Goal: Task Accomplishment & Management: Use online tool/utility

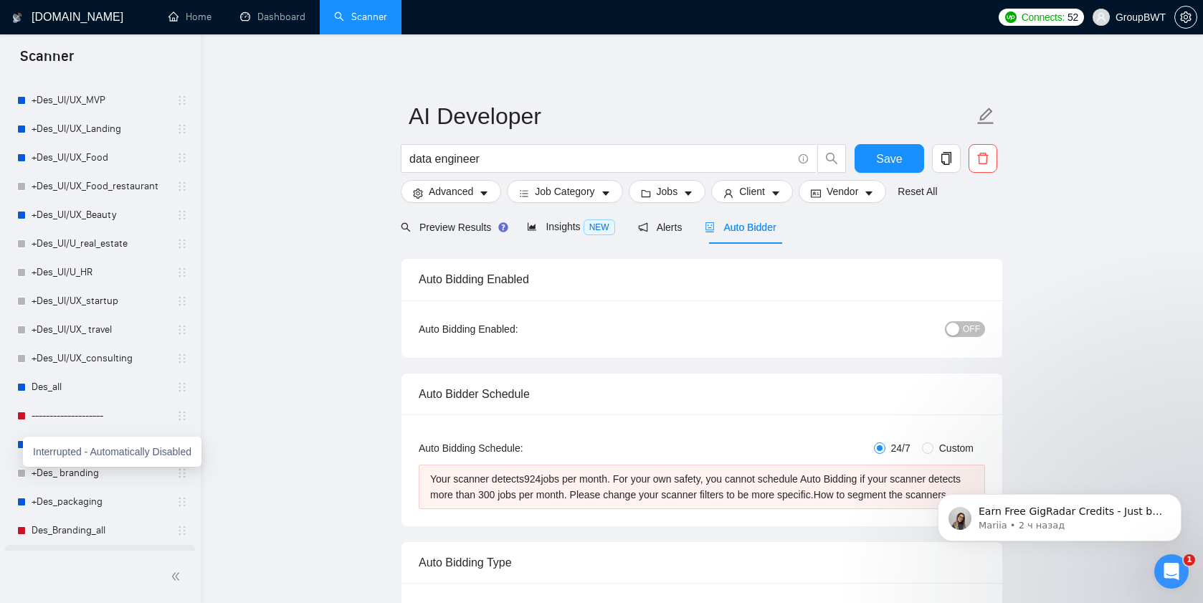
scroll to position [411, 0]
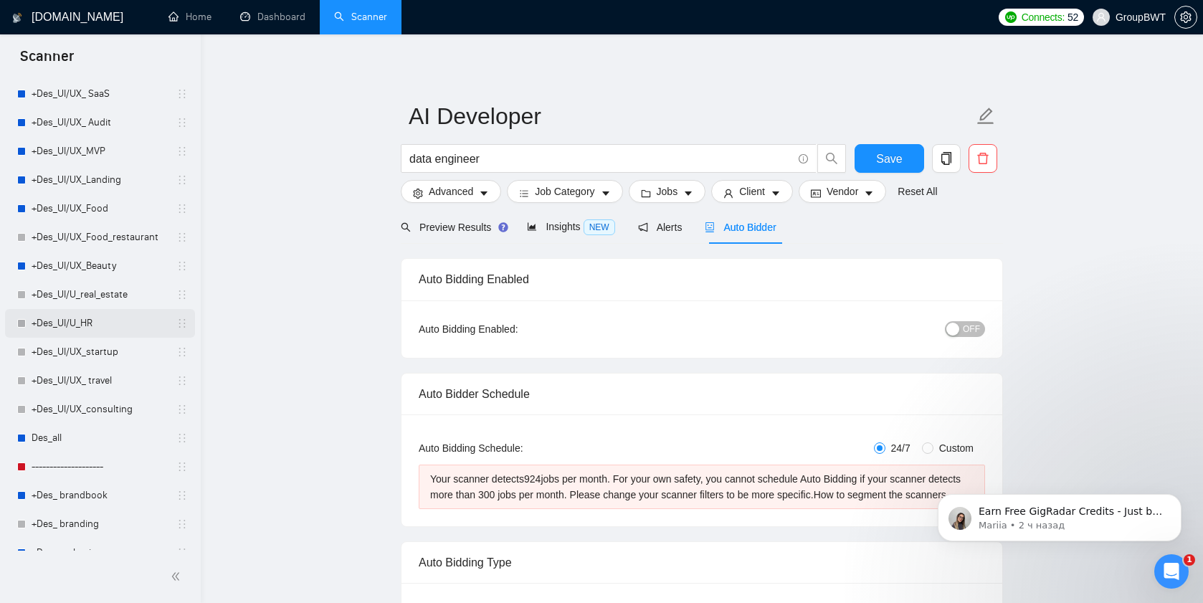
click at [57, 324] on link "+Des_UI/U_HR" at bounding box center [100, 323] width 136 height 29
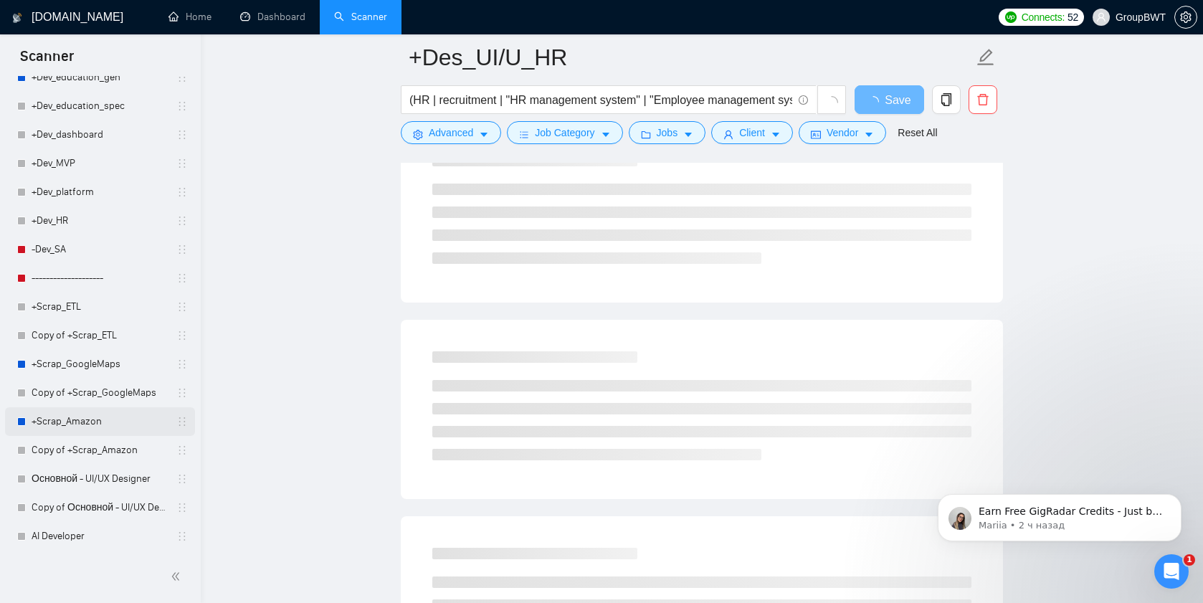
scroll to position [690, 0]
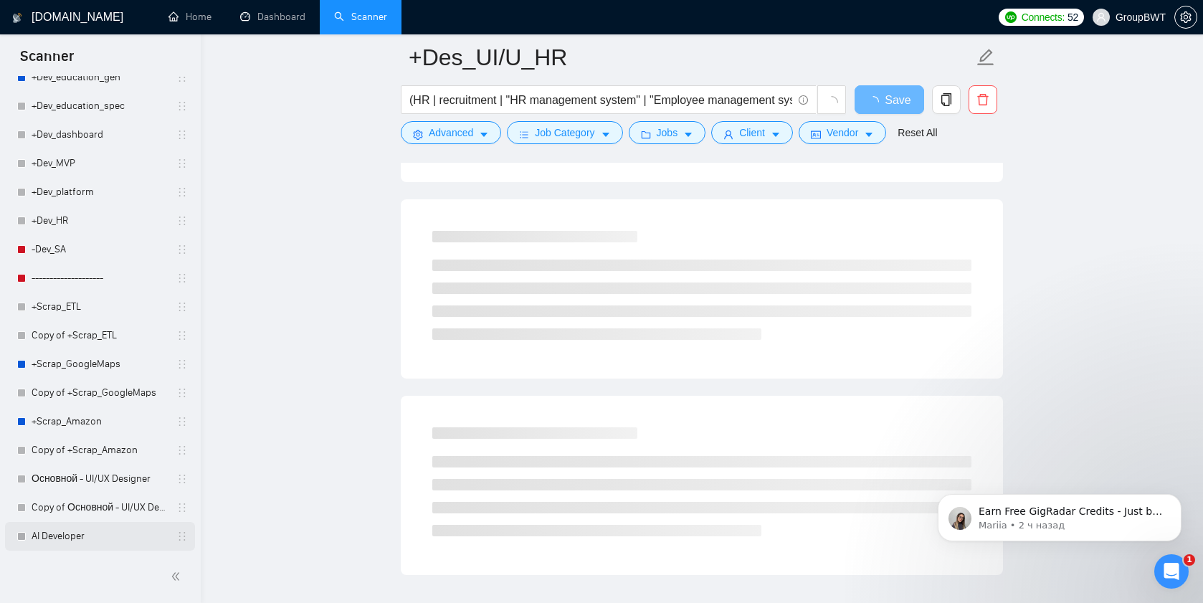
click at [46, 540] on link "AI Developer" at bounding box center [100, 536] width 136 height 29
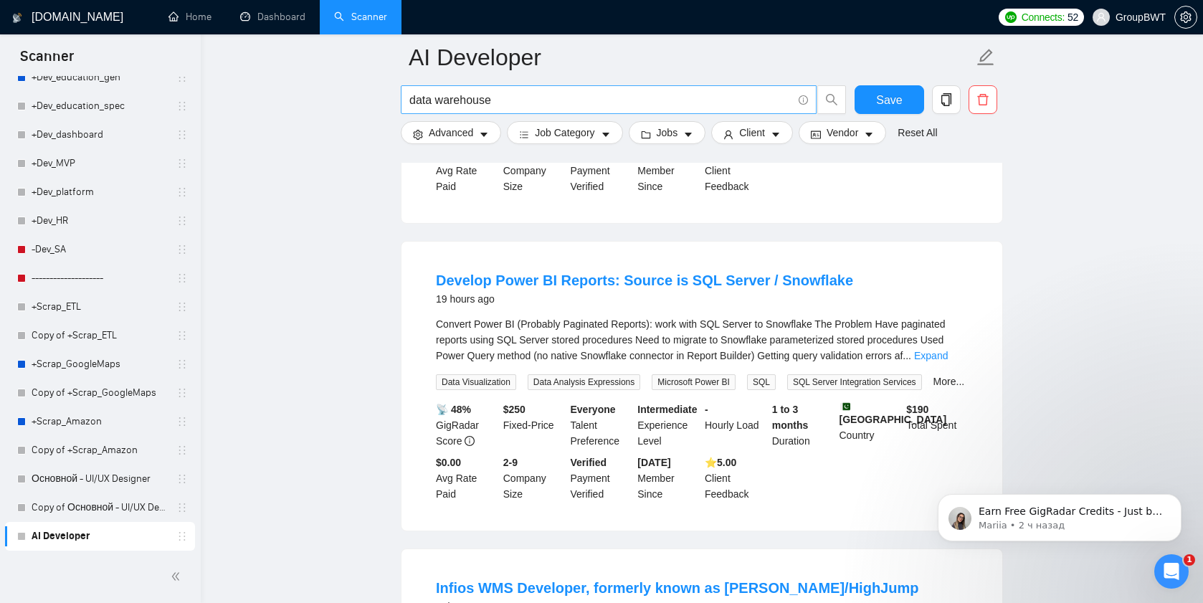
click at [483, 105] on input "data warehouse" at bounding box center [600, 100] width 383 height 18
click at [829, 105] on icon "search" at bounding box center [831, 99] width 13 height 13
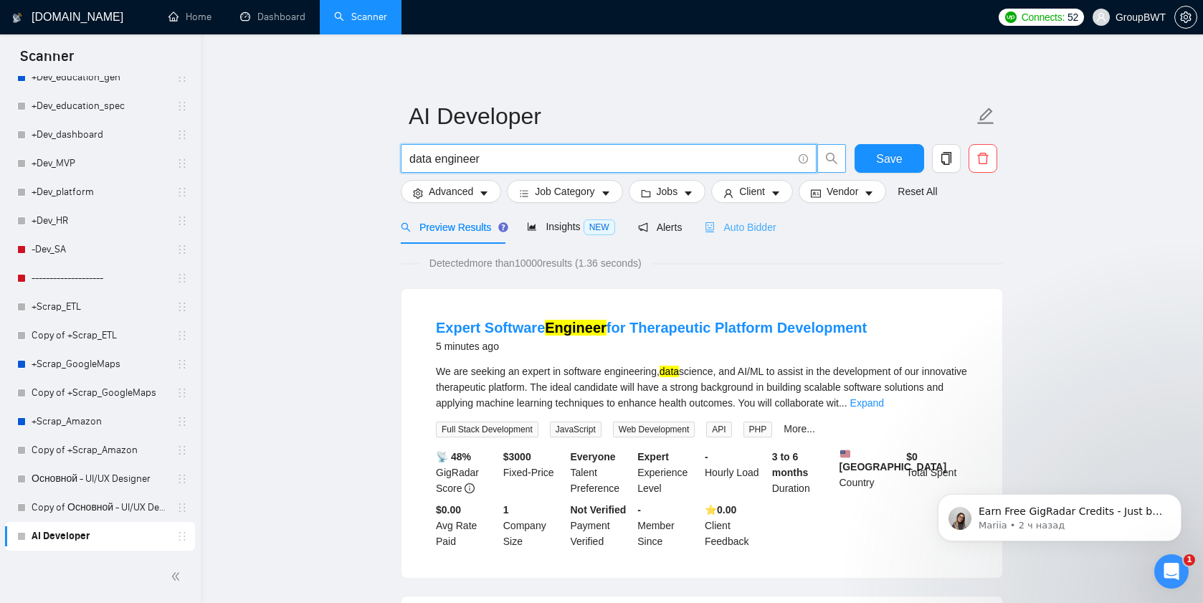
type input "data engineer"
click at [749, 226] on span "Auto Bidder" at bounding box center [740, 226] width 71 height 11
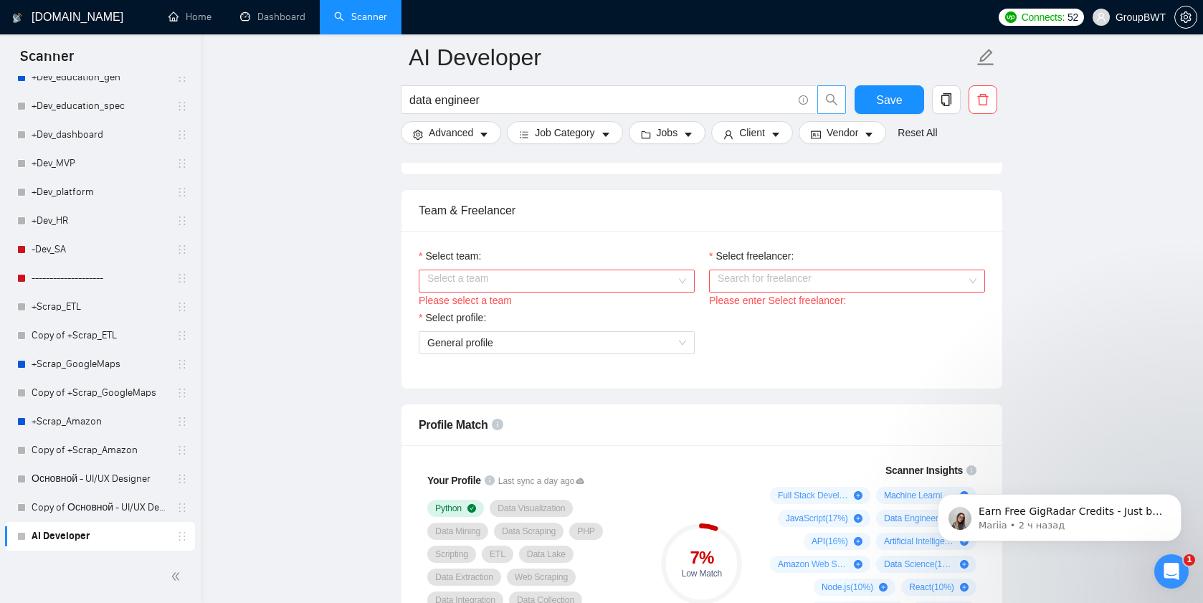
scroll to position [825, 0]
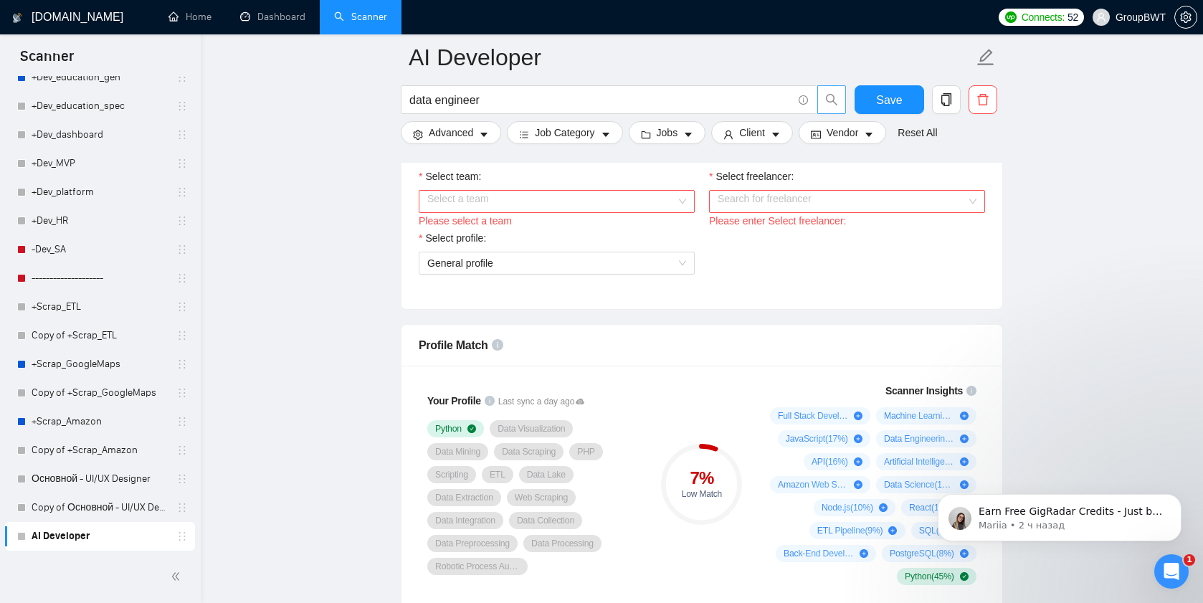
click at [454, 207] on input "Select team:" at bounding box center [551, 202] width 249 height 22
click at [452, 246] on div "BWT Team Data" at bounding box center [556, 245] width 259 height 16
click at [807, 212] on input "Select freelancer:" at bounding box center [841, 202] width 249 height 22
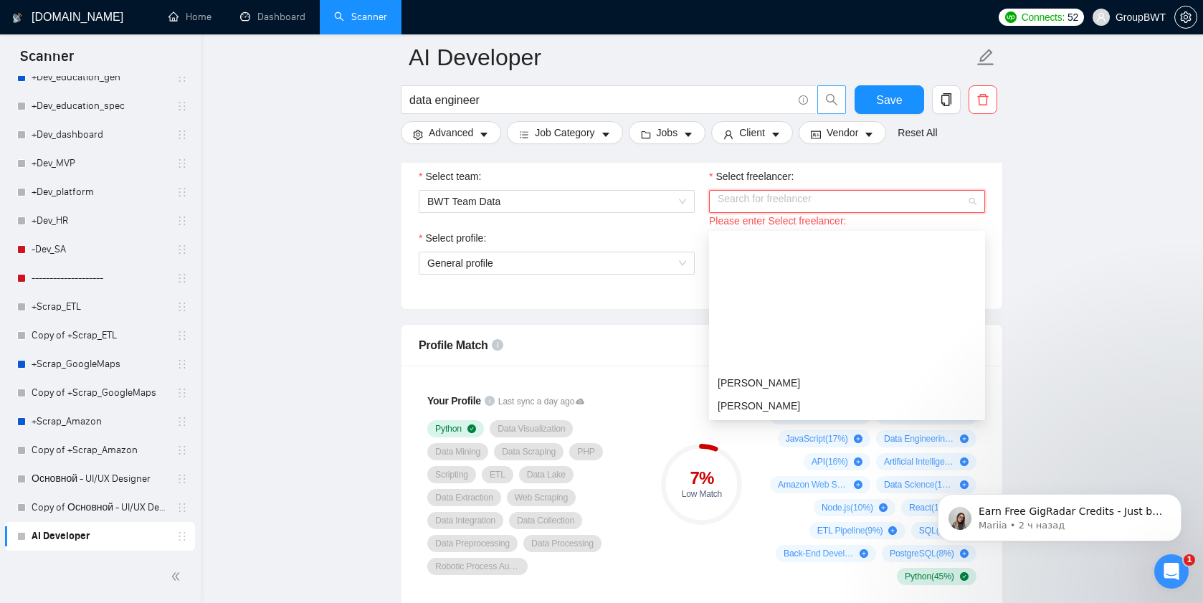
scroll to position [252, 0]
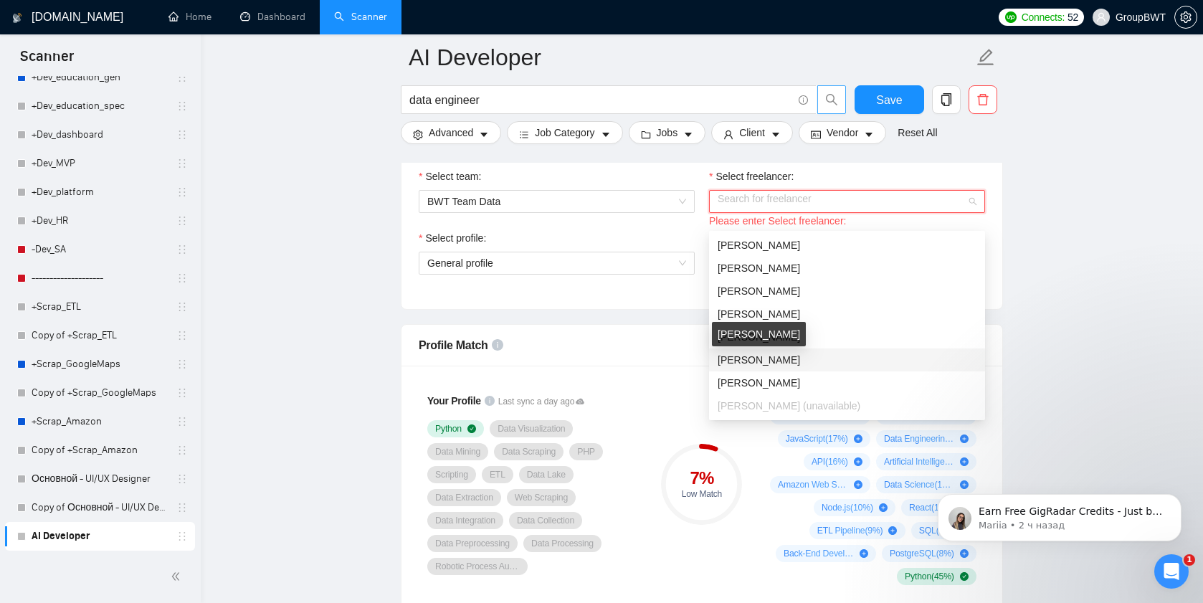
click at [750, 361] on span "[PERSON_NAME]" at bounding box center [758, 359] width 82 height 11
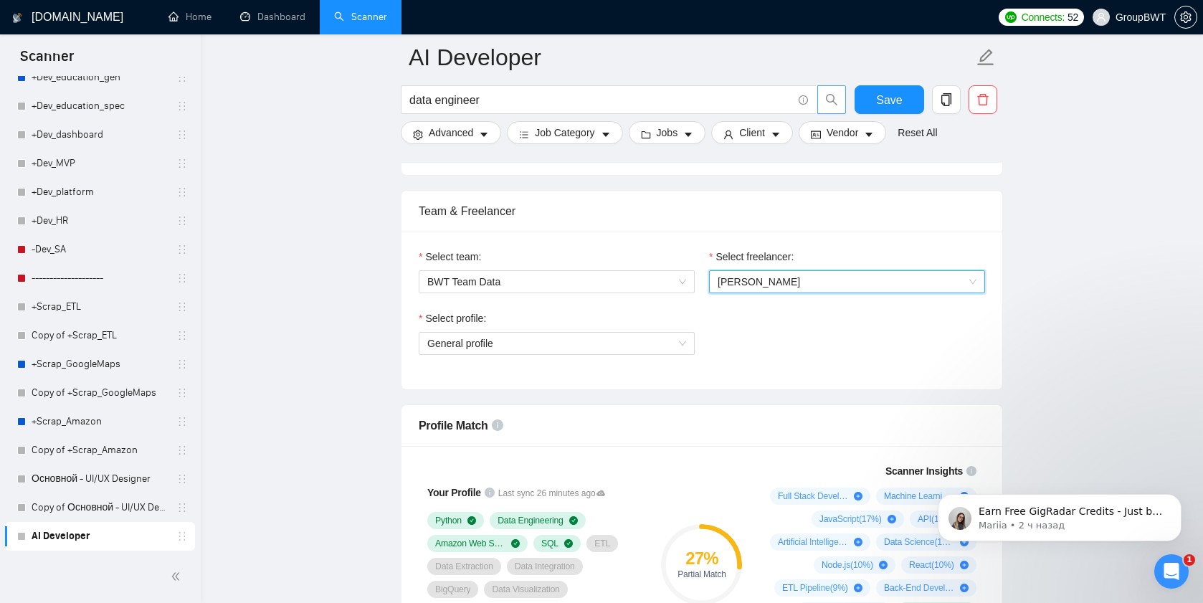
scroll to position [745, 0]
click at [607, 353] on span "General profile" at bounding box center [556, 343] width 259 height 22
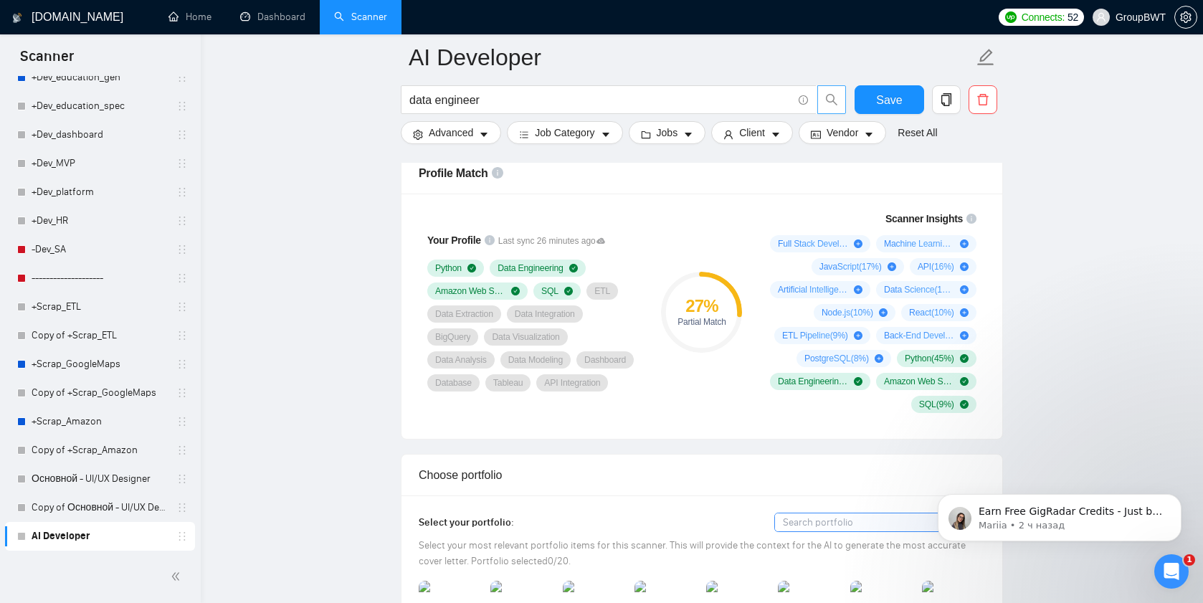
scroll to position [999, 0]
